Goal: Information Seeking & Learning: Learn about a topic

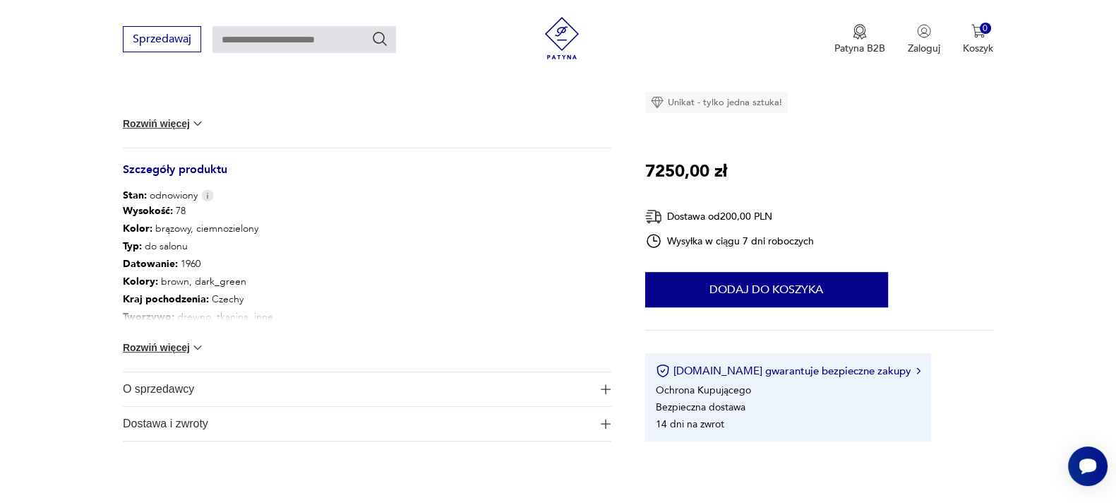
scroll to position [699, 0]
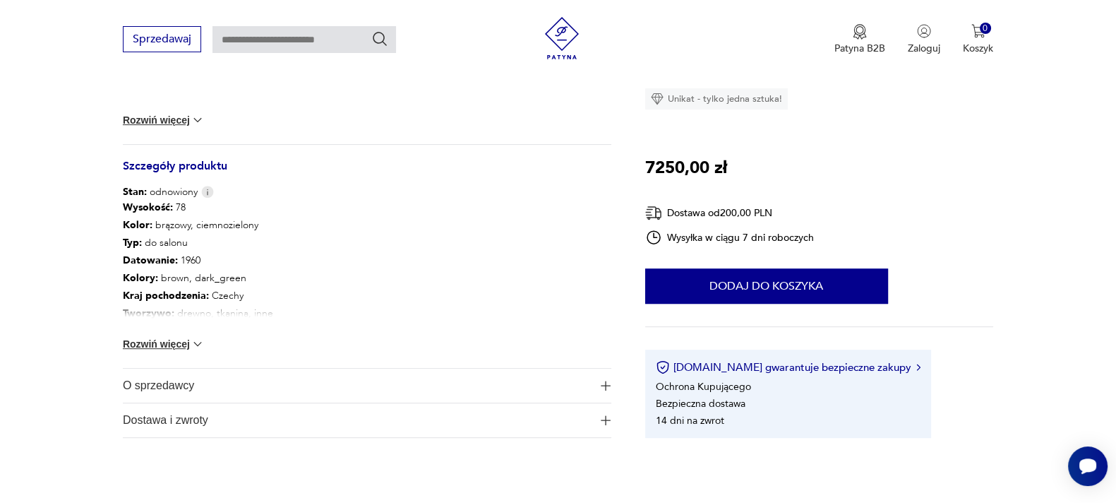
click at [601, 382] on span "button" at bounding box center [606, 385] width 11 height 10
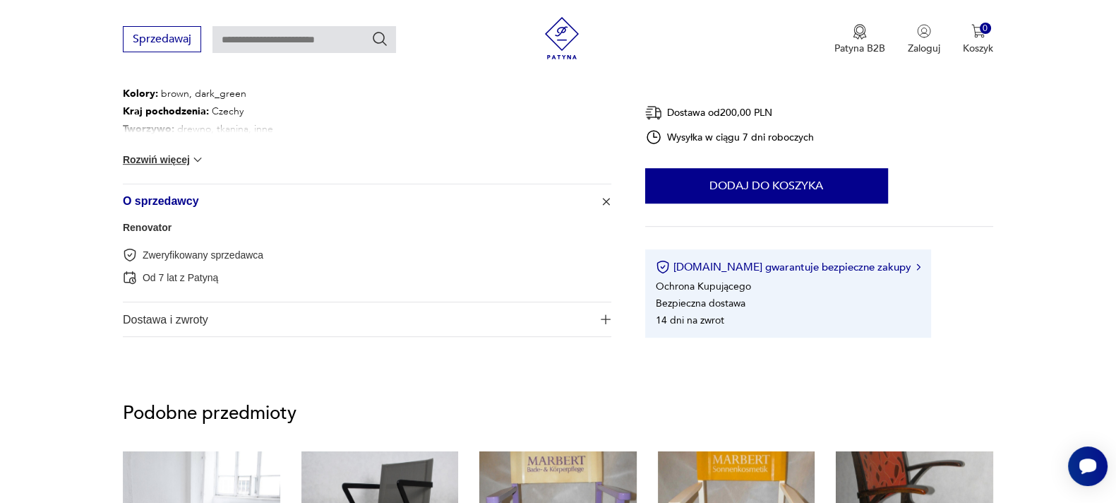
scroll to position [928, 0]
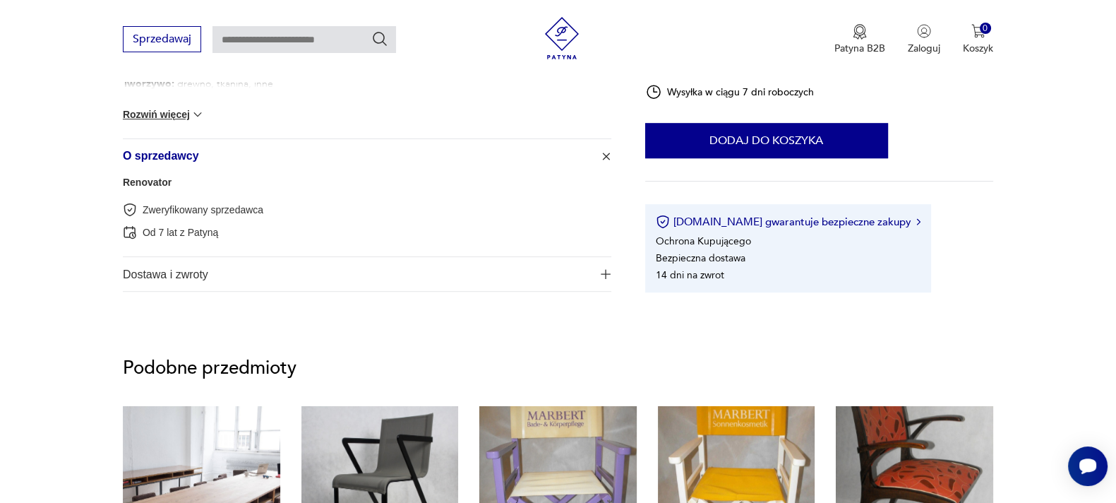
click at [604, 271] on img "button" at bounding box center [606, 274] width 10 height 10
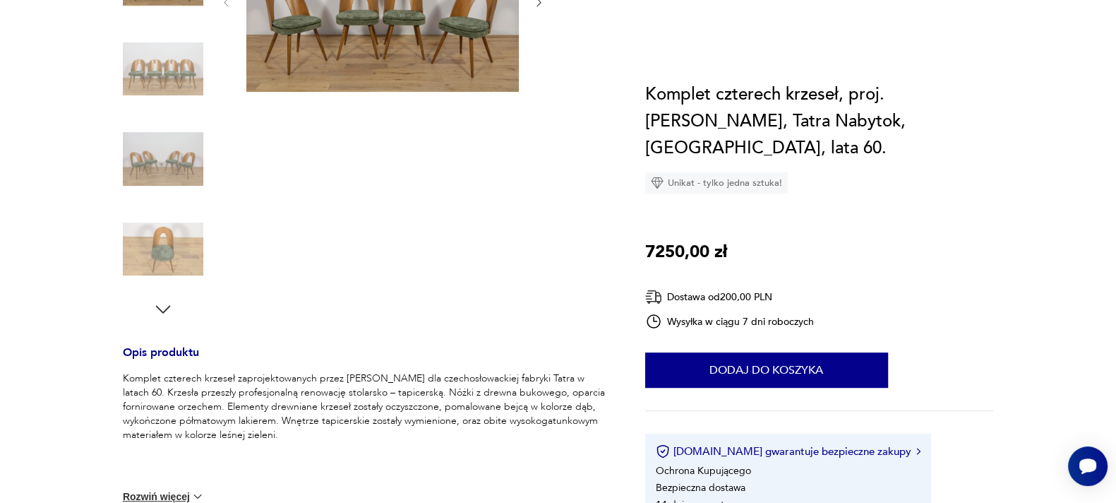
scroll to position [5, 0]
